Goal: Task Accomplishment & Management: Use online tool/utility

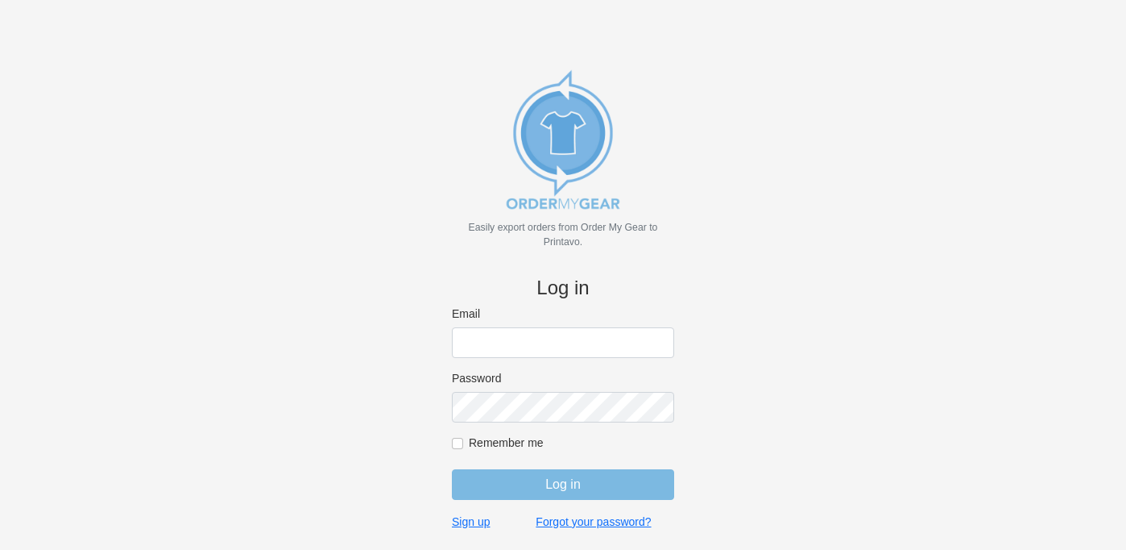
type input "[EMAIL_ADDRESS][DOMAIN_NAME]"
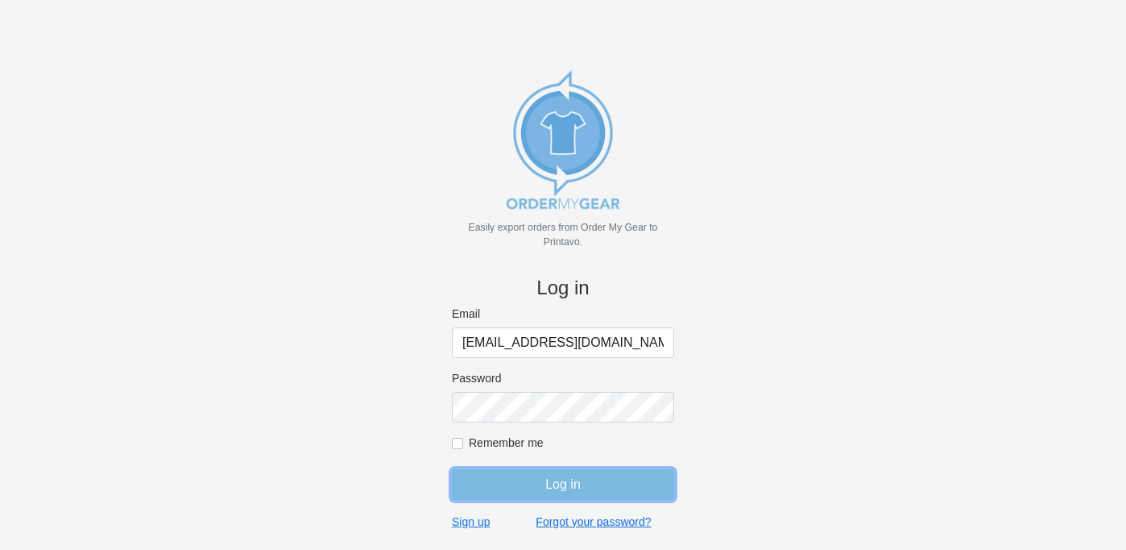
click at [517, 479] on input "Log in" at bounding box center [563, 484] width 222 height 31
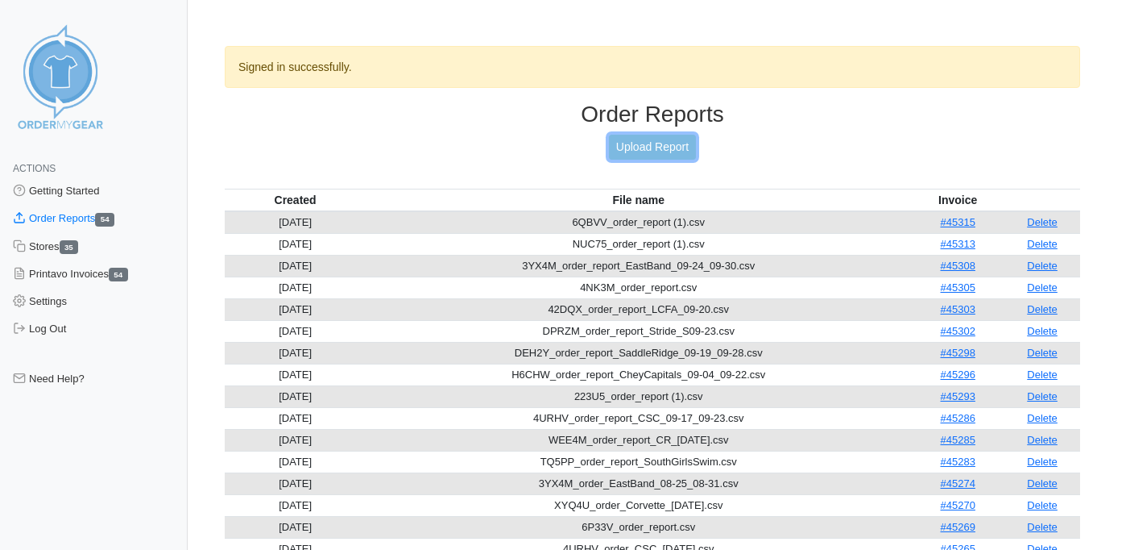
click at [628, 144] on link "Upload Report" at bounding box center [652, 147] width 87 height 25
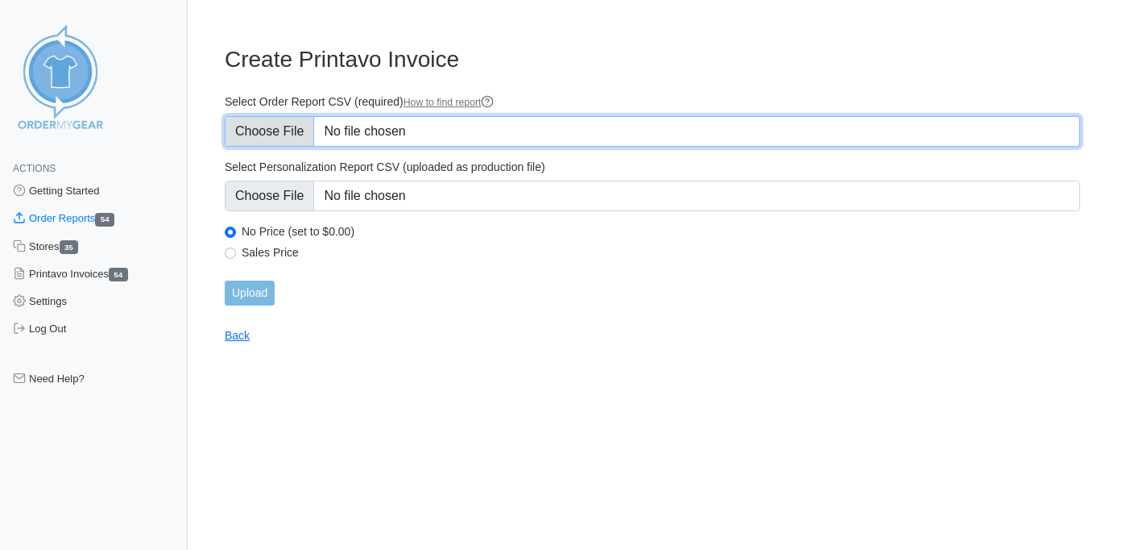
click at [276, 134] on input "Select Order Report CSV (required) How to find report" at bounding box center [653, 131] width 856 height 31
type input "C:\fakepath\CNQGU_order_report.csv"
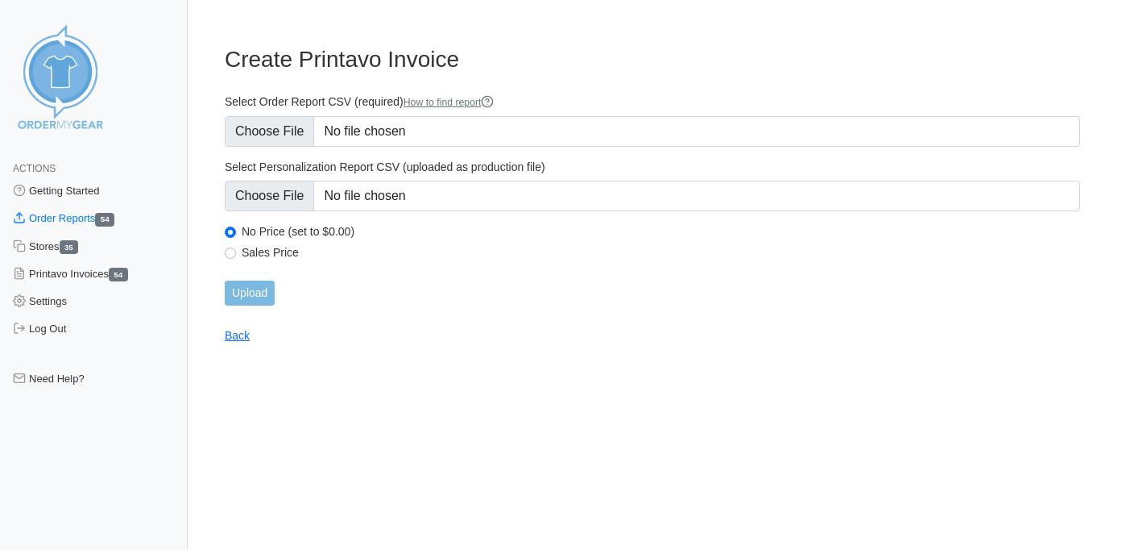
click at [284, 251] on label "Sales Price" at bounding box center [661, 252] width 839 height 15
click at [236, 251] on input "Sales Price" at bounding box center [230, 252] width 11 height 11
radio input "true"
click at [264, 284] on input "Upload" at bounding box center [250, 292] width 50 height 25
